Goal: Transaction & Acquisition: Purchase product/service

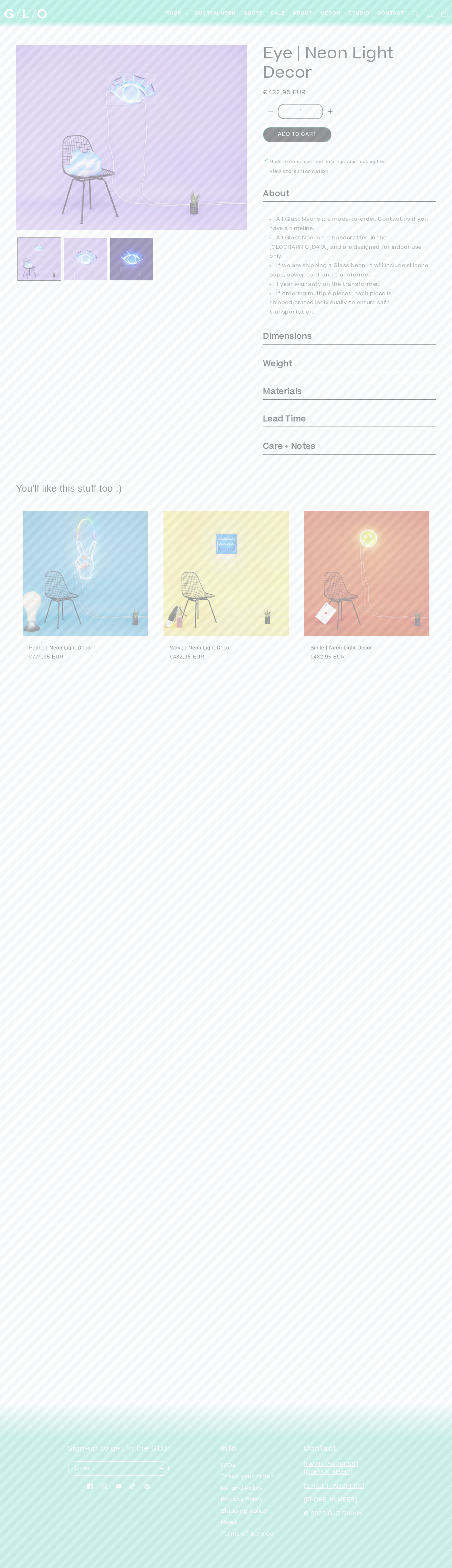
click at [297, 135] on button "Add to cart" at bounding box center [297, 135] width 68 height 15
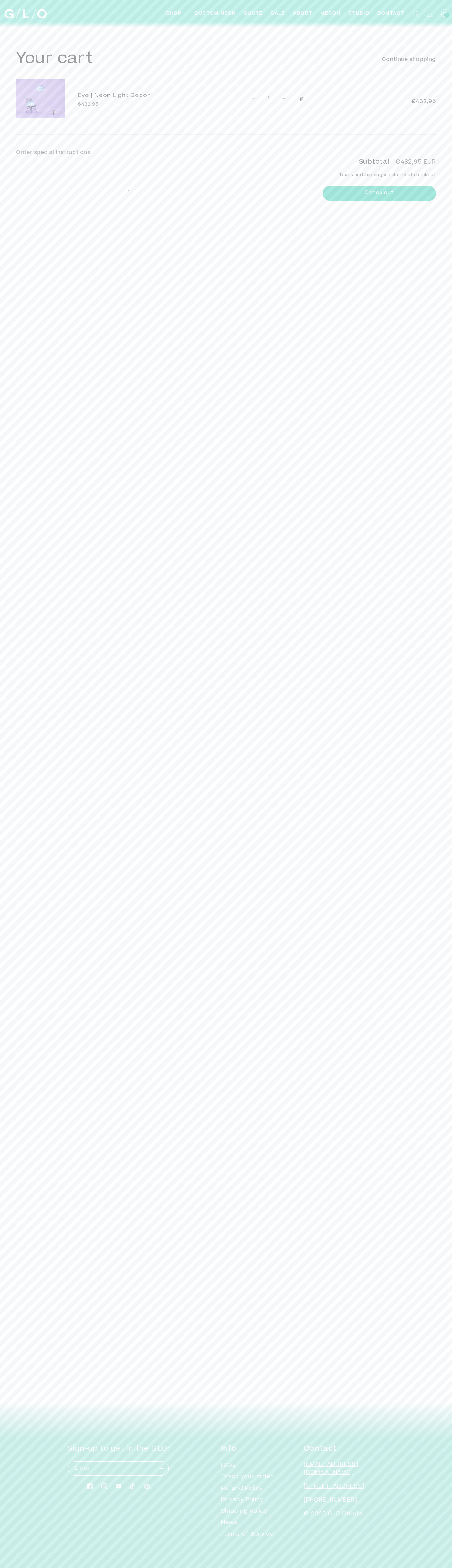
click at [379, 193] on button "Check out" at bounding box center [380, 193] width 113 height 15
